Goal: Task Accomplishment & Management: Manage account settings

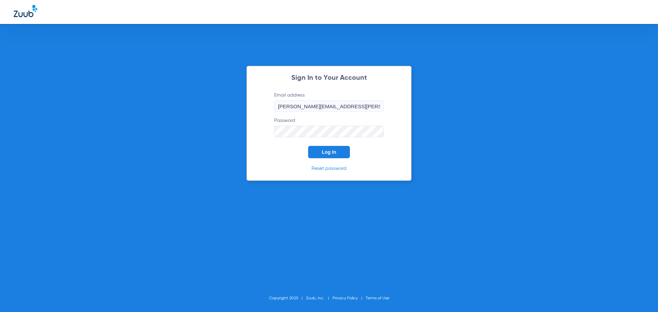
click at [334, 154] on span "Log In" at bounding box center [329, 151] width 14 height 5
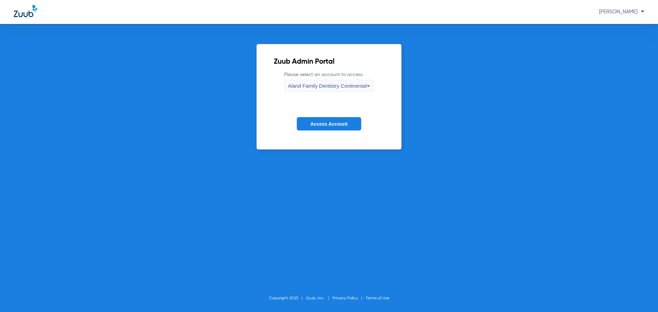
click at [342, 87] on span "Aland Family Dentistry Continental" at bounding box center [327, 86] width 79 height 6
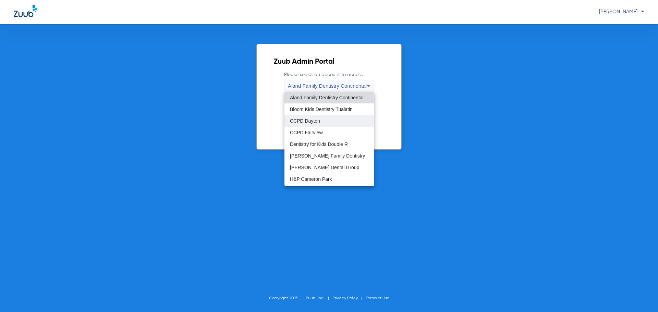
click at [325, 124] on mat-option "CCPD Dayton" at bounding box center [329, 121] width 90 height 12
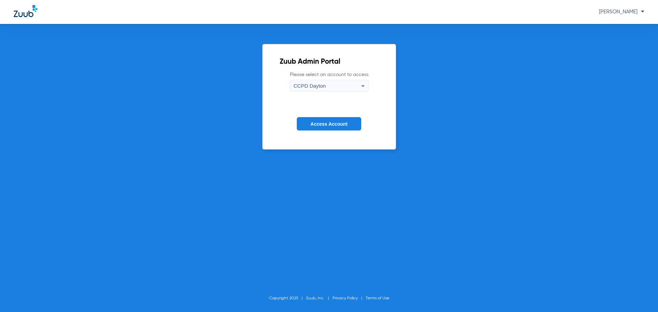
click at [325, 124] on span "Access Account" at bounding box center [328, 123] width 37 height 5
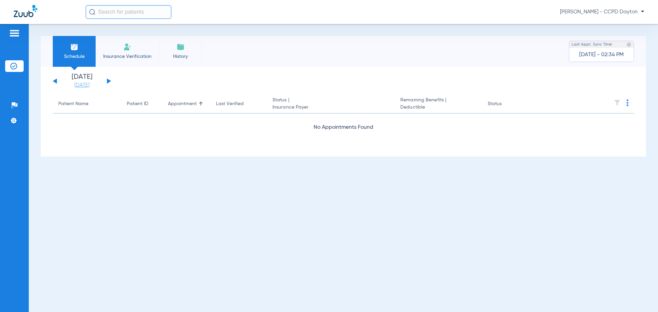
click at [77, 87] on link "[DATE]" at bounding box center [81, 85] width 41 height 7
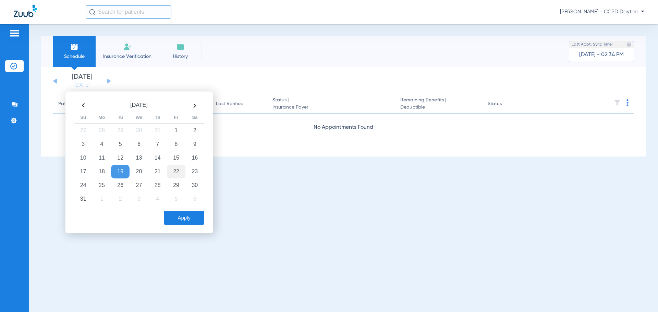
click at [177, 169] on td "22" at bounding box center [176, 172] width 19 height 14
click at [172, 215] on button "Apply" at bounding box center [184, 218] width 40 height 14
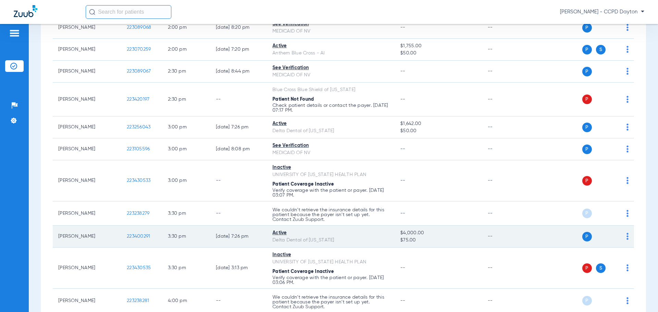
scroll to position [621, 0]
